Goal: Use online tool/utility: Utilize a website feature to perform a specific function

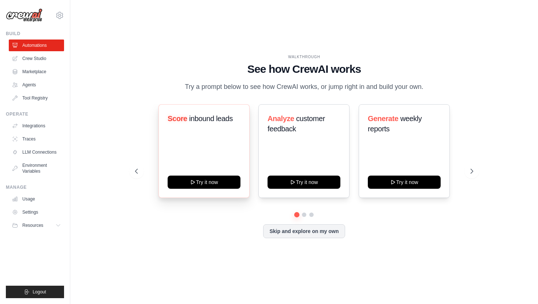
click at [180, 117] on span "Score" at bounding box center [178, 119] width 20 height 8
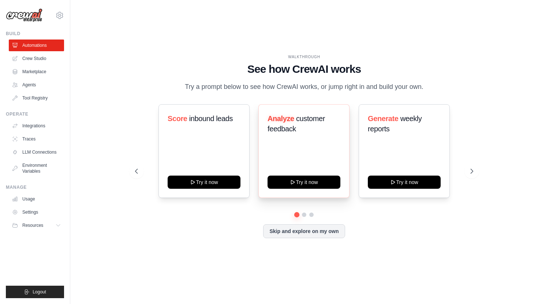
click at [268, 115] on span "Analyze" at bounding box center [280, 119] width 27 height 8
drag, startPoint x: 268, startPoint y: 115, endPoint x: 299, endPoint y: 129, distance: 33.6
click at [299, 129] on h3 "Analyze customer feedback" at bounding box center [303, 123] width 73 height 20
drag, startPoint x: 370, startPoint y: 117, endPoint x: 403, endPoint y: 134, distance: 36.2
click at [403, 134] on div "Generate weekly reports" at bounding box center [404, 126] width 73 height 26
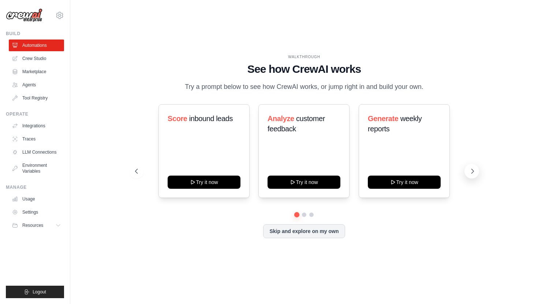
click at [472, 169] on icon at bounding box center [472, 171] width 7 height 7
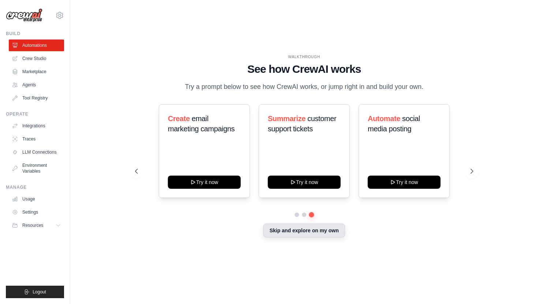
click at [278, 230] on button "Skip and explore on my own" at bounding box center [304, 231] width 82 height 14
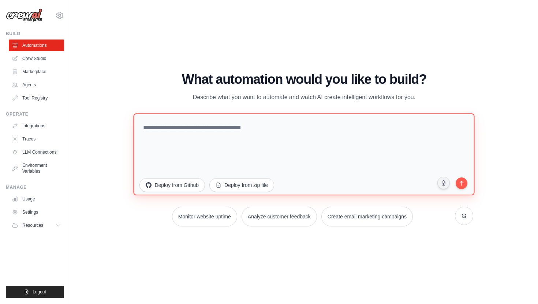
click at [334, 132] on textarea at bounding box center [304, 154] width 341 height 82
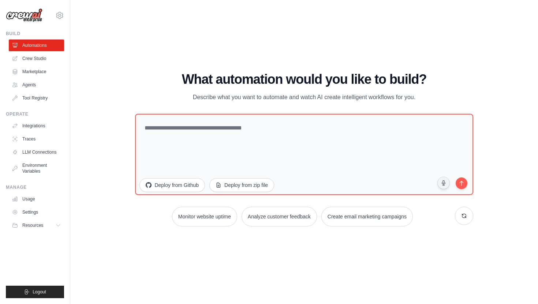
drag, startPoint x: 191, startPoint y: 96, endPoint x: 435, endPoint y: 101, distance: 244.1
click at [435, 101] on div "What automation would you like to build? Describe what you want to automate and…" at bounding box center [304, 87] width 338 height 30
copy p "Describe what you want to automate and watch AI create intelligent workflows fo…"
